Goal: Check status

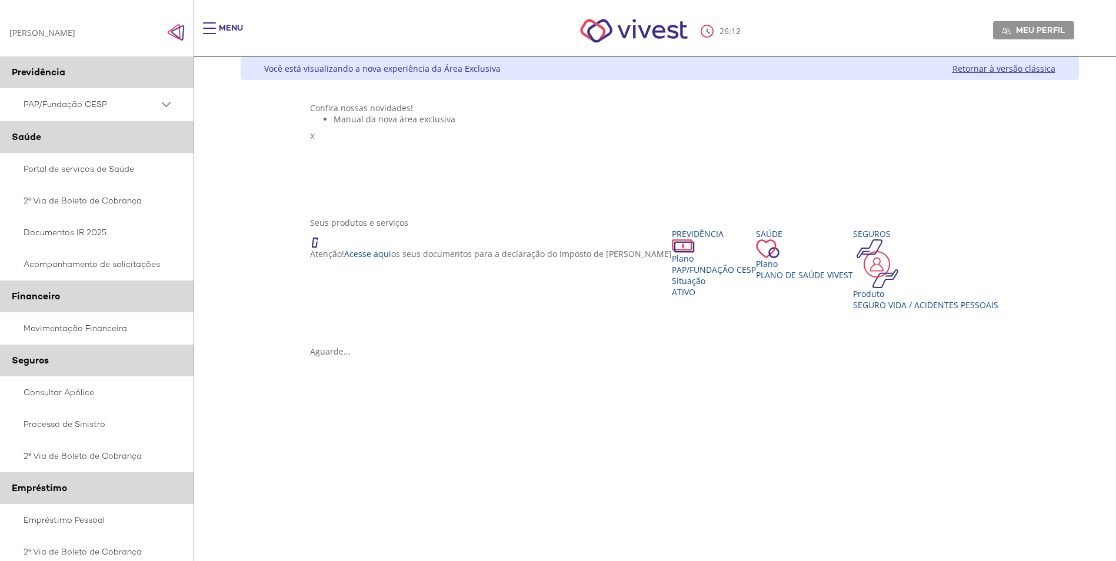
click at [209, 31] on div "Main header" at bounding box center [209, 34] width 13 height 24
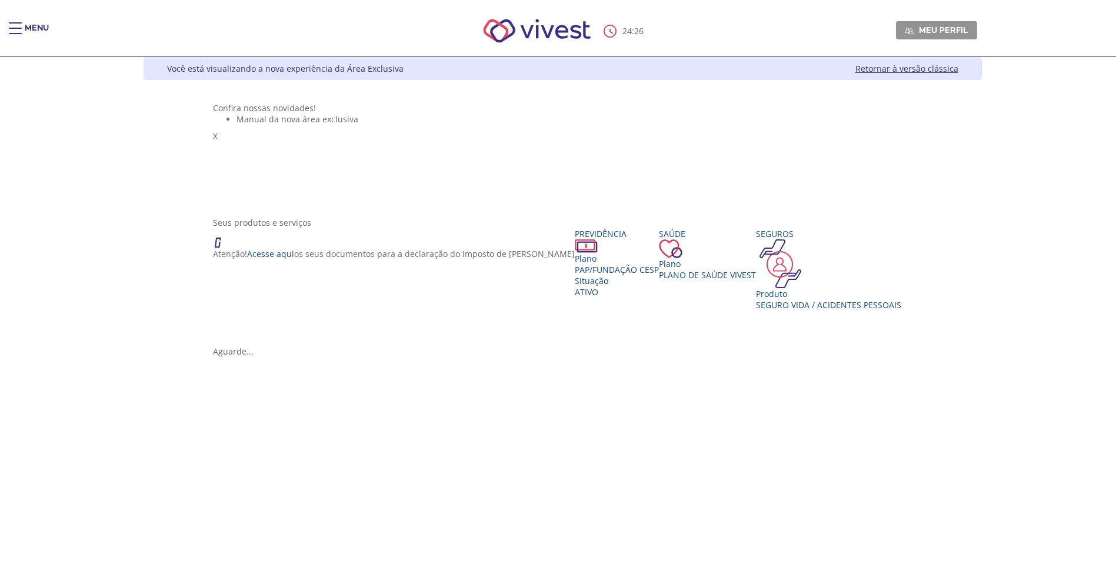
click at [21, 35] on div "Main header" at bounding box center [15, 34] width 13 height 24
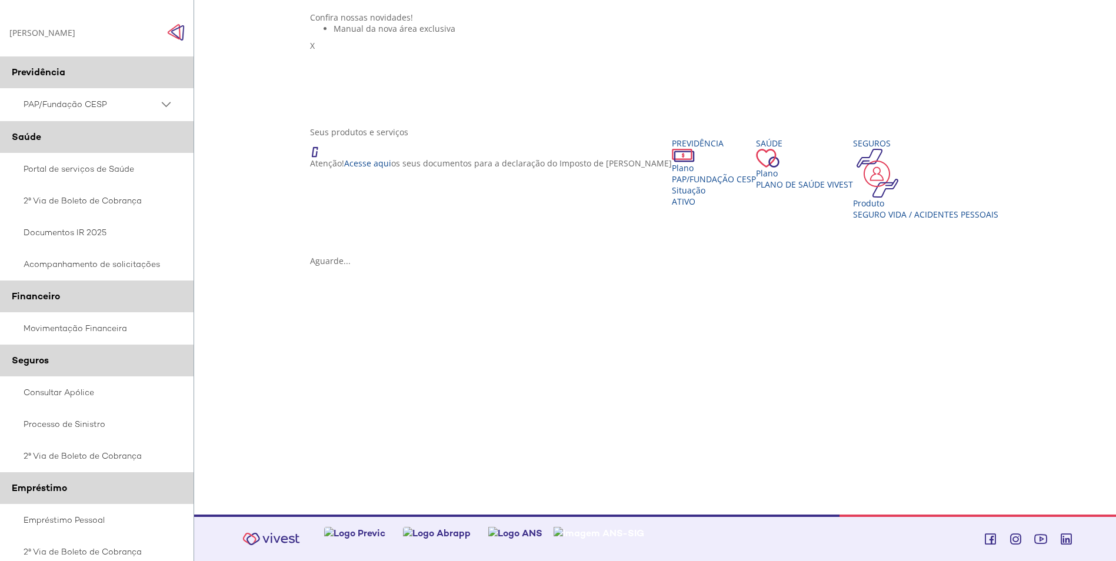
click at [81, 109] on span "PAP/Fundação CESP" at bounding box center [91, 104] width 135 height 15
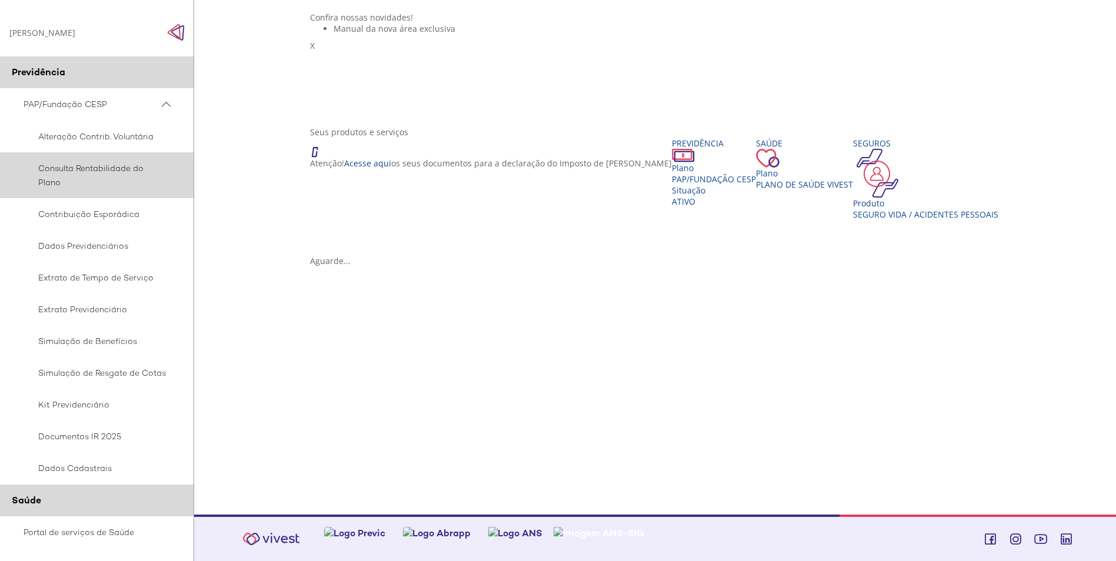
click at [121, 171] on span "Consulta Rentabilidade do Plano" at bounding box center [95, 175] width 143 height 28
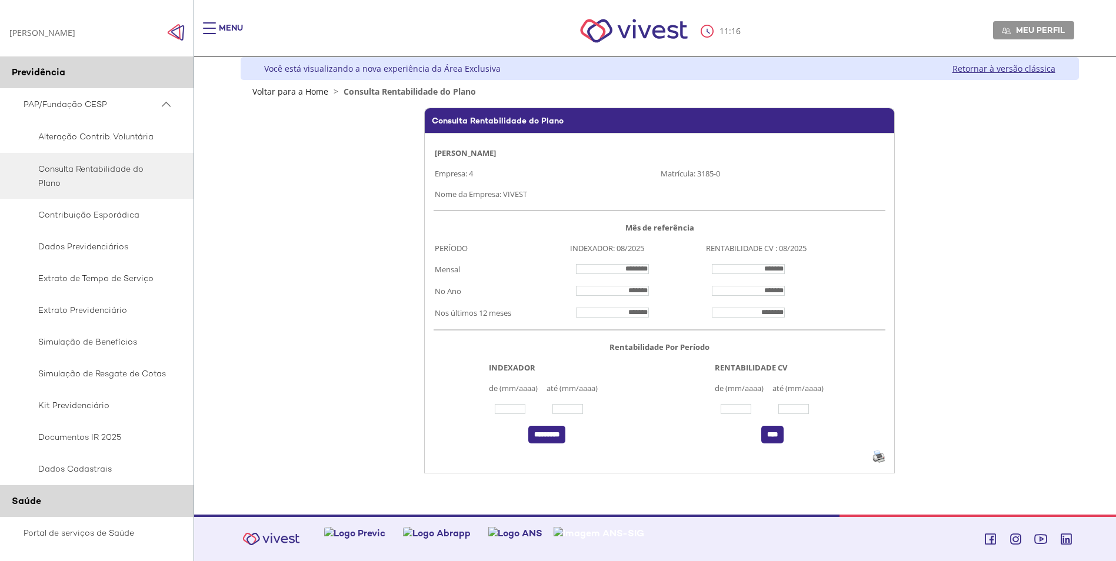
click at [910, 273] on wps\ "Consulta Rentabilidade do Plano DANIEL GONCALVES PEREIRA Empresa: 4 Matrícula: …" at bounding box center [659, 291] width 699 height 366
click at [852, 280] on td "*******" at bounding box center [795, 269] width 181 height 22
